Goal: Task Accomplishment & Management: Use online tool/utility

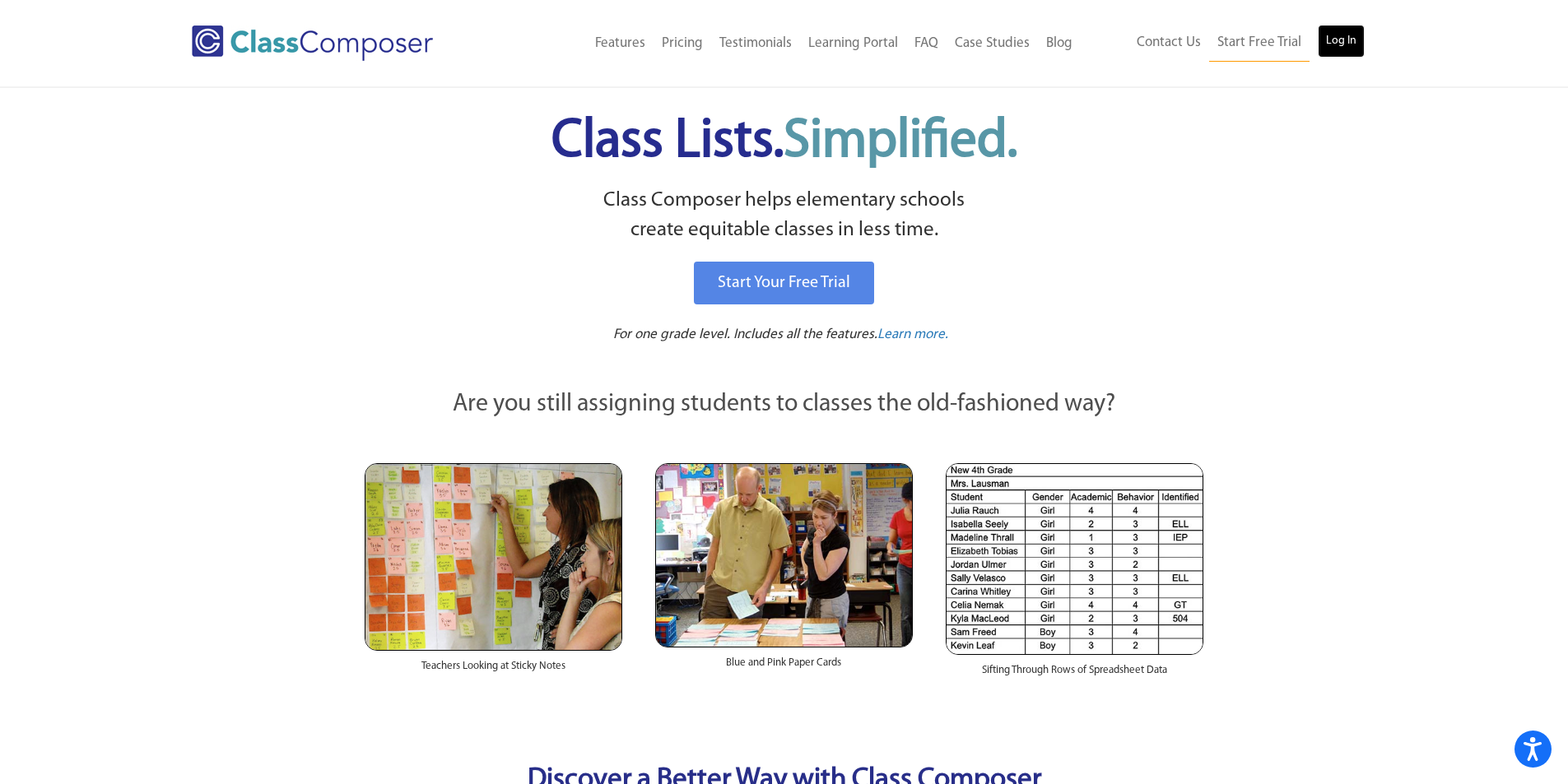
click at [1333, 44] on link "Log In" at bounding box center [1342, 41] width 47 height 33
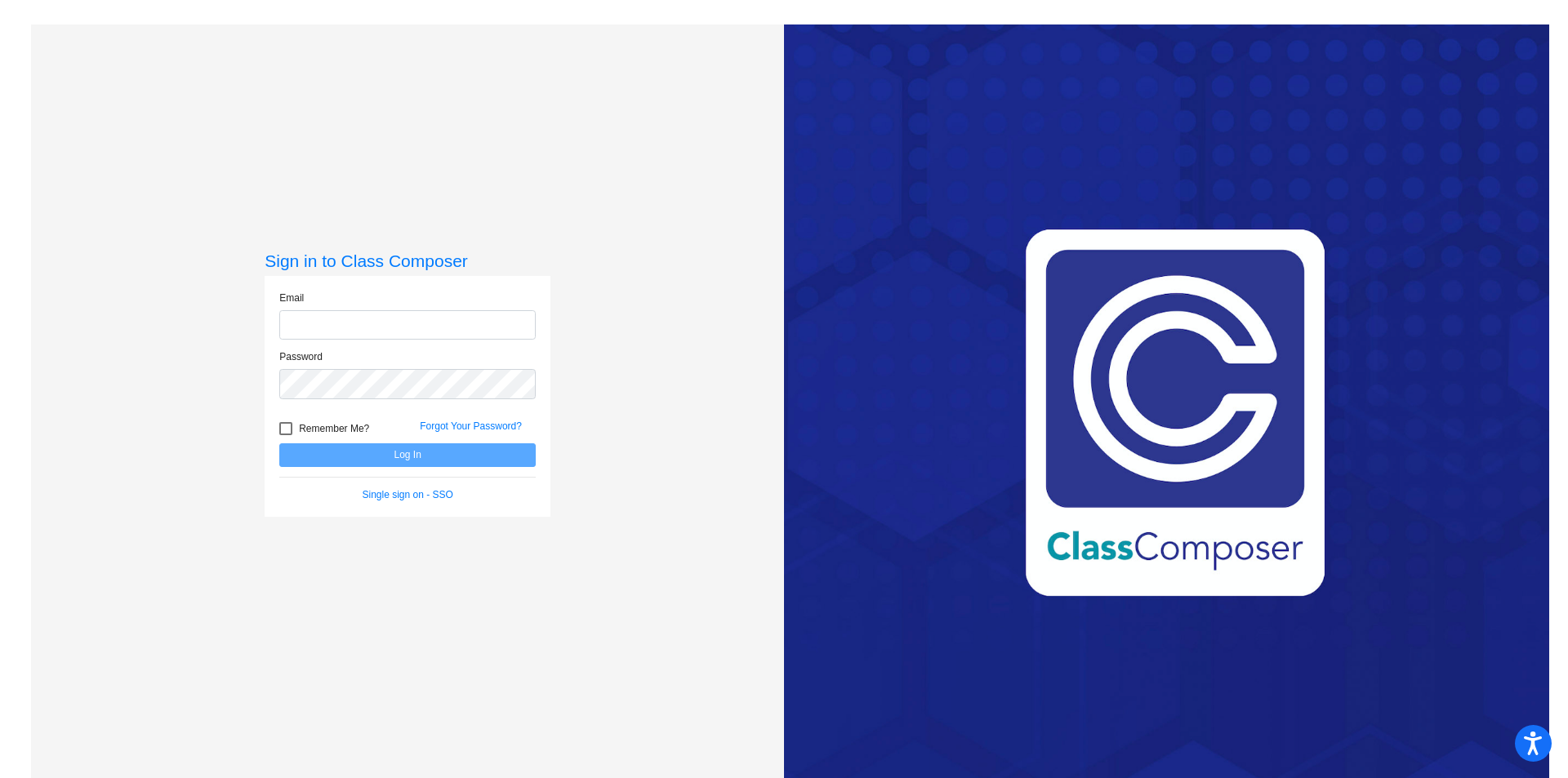
type input "rgrant@grantspass.k12.or.us"
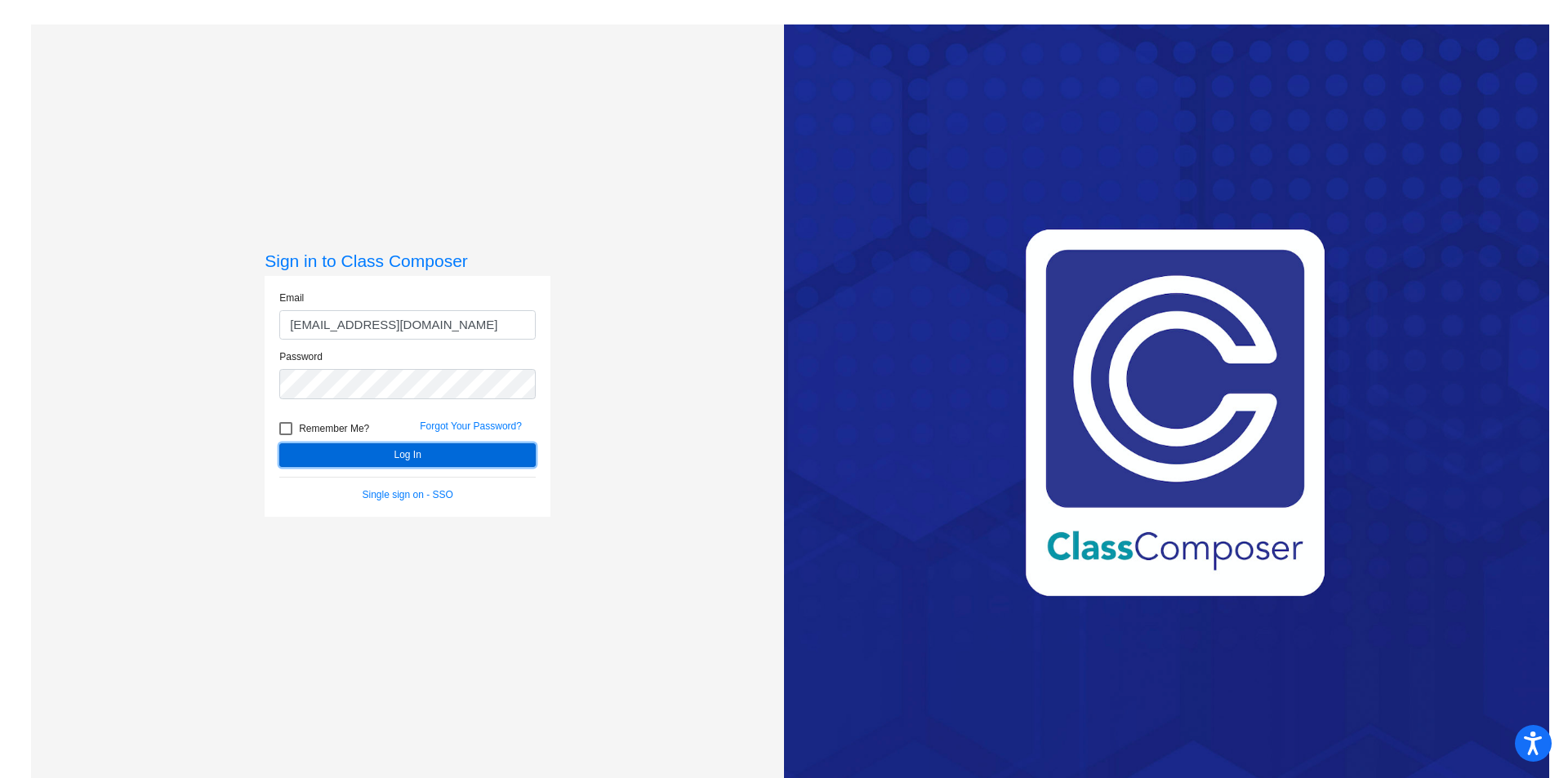
click at [501, 446] on button "Log In" at bounding box center [408, 455] width 256 height 23
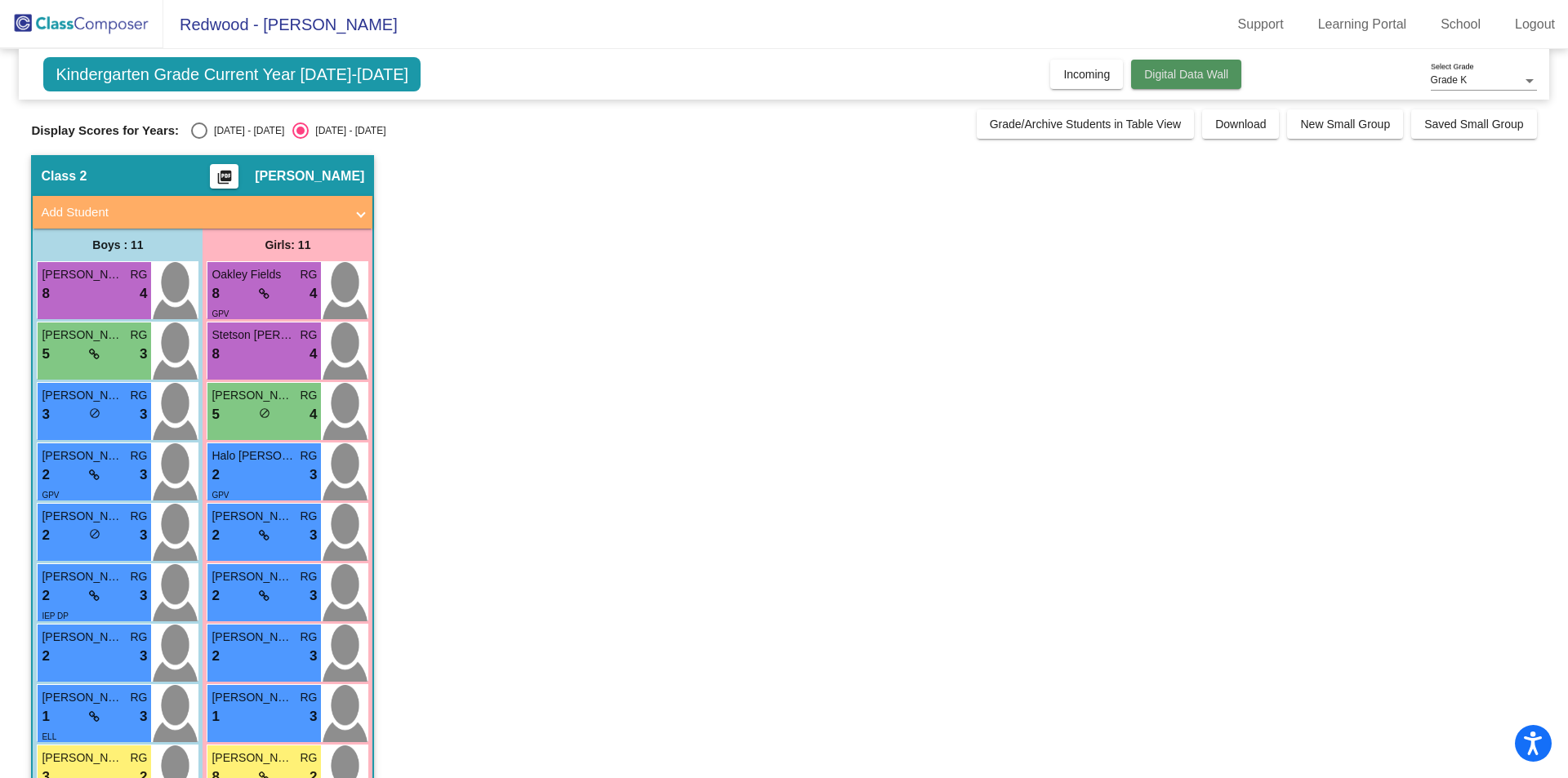
click at [1189, 79] on span "Digital Data Wall" at bounding box center [1186, 74] width 84 height 13
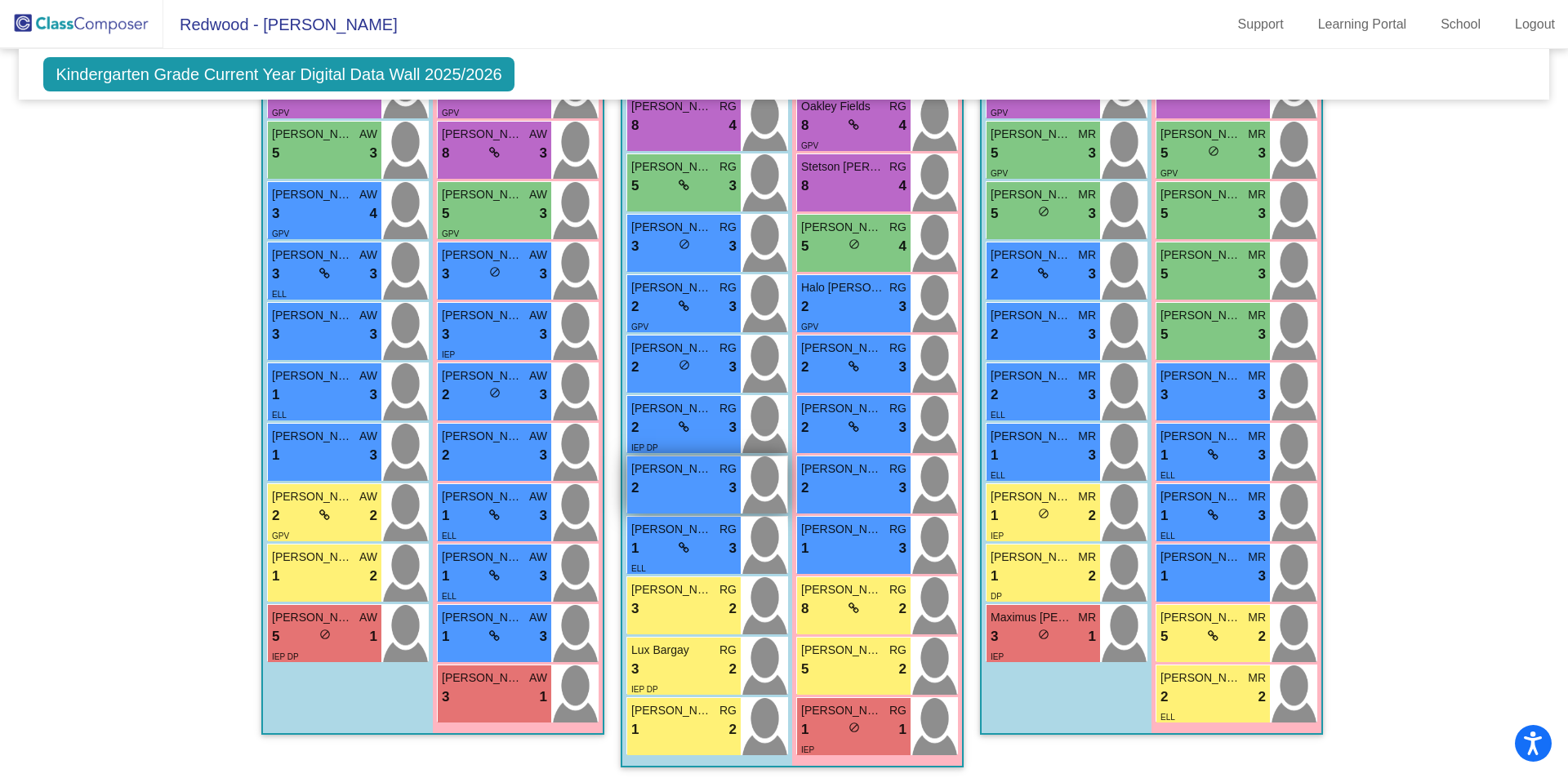
scroll to position [413, 0]
